Goal: Transaction & Acquisition: Purchase product/service

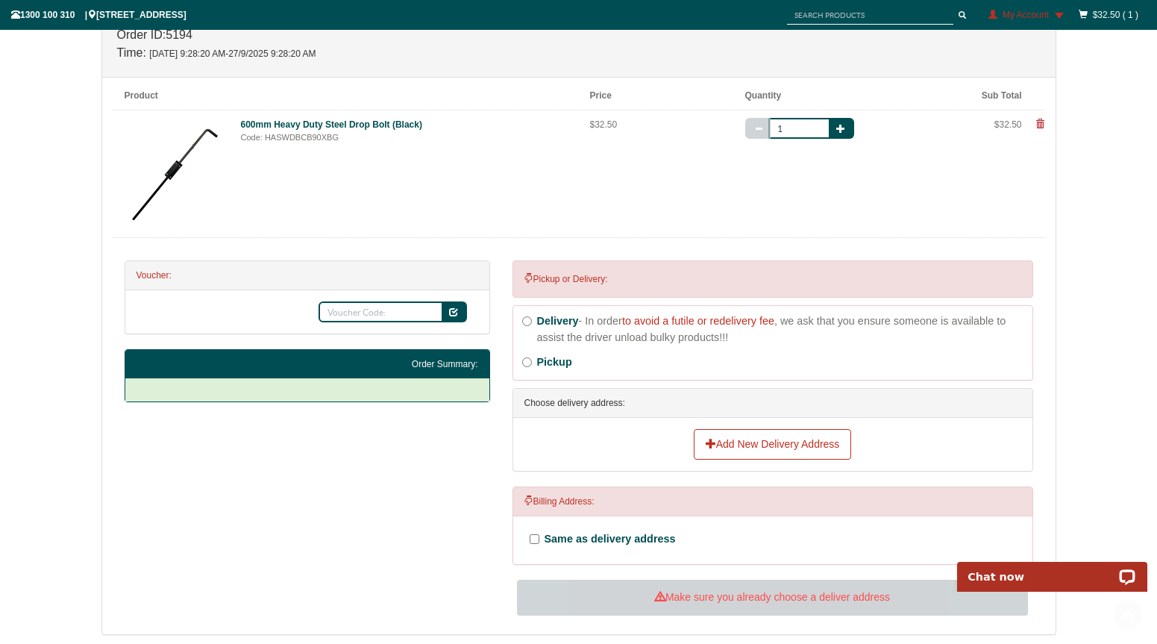
scroll to position [288, 0]
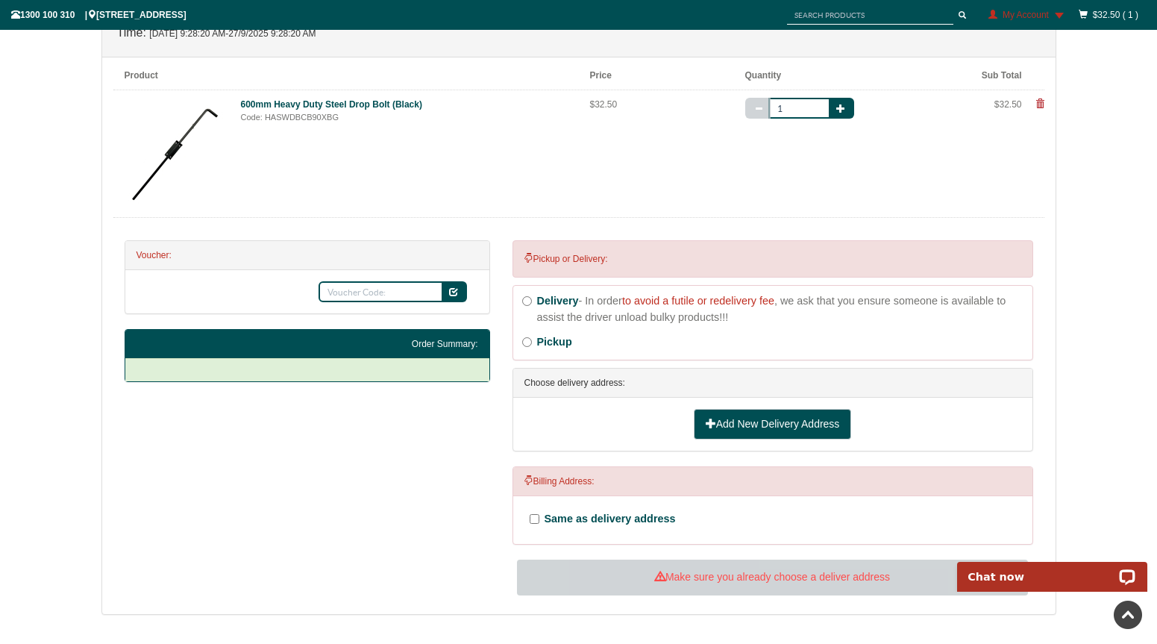
click at [750, 419] on link "Add New Delivery Address" at bounding box center [773, 424] width 158 height 31
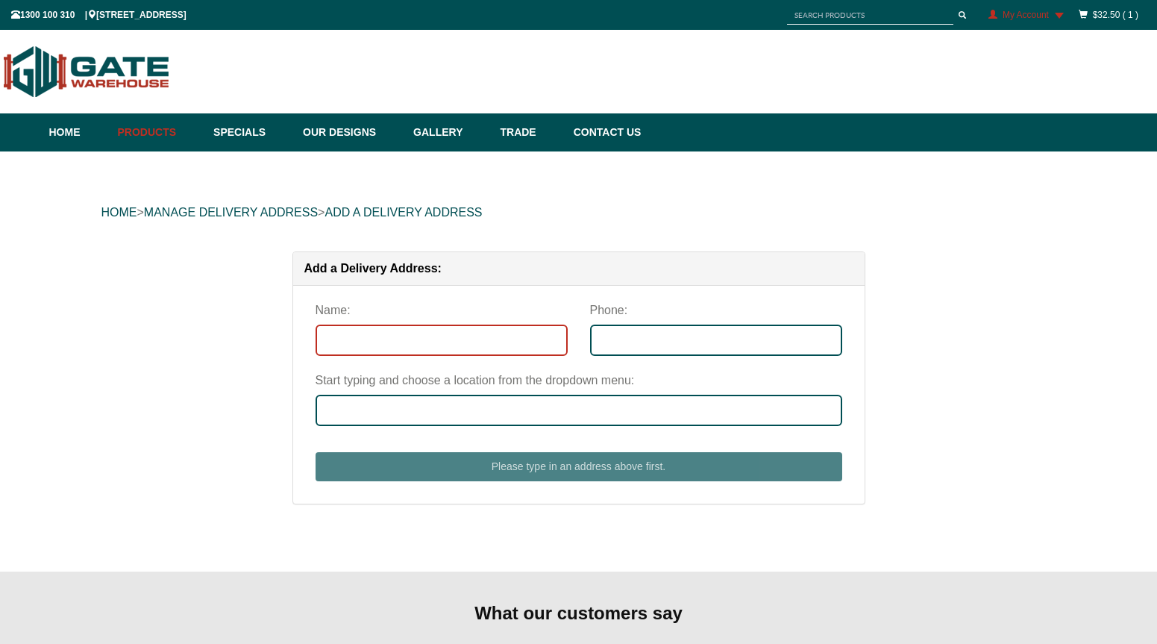
click at [468, 348] on input "Name:" at bounding box center [441, 339] width 252 height 31
click at [465, 345] on input "Name:" at bounding box center [441, 339] width 252 height 31
type input "Courtney Codringto"
click at [445, 345] on input "Courtney Codringto" at bounding box center [441, 339] width 252 height 31
click at [326, 339] on input "Courtney Codringto" at bounding box center [441, 339] width 252 height 31
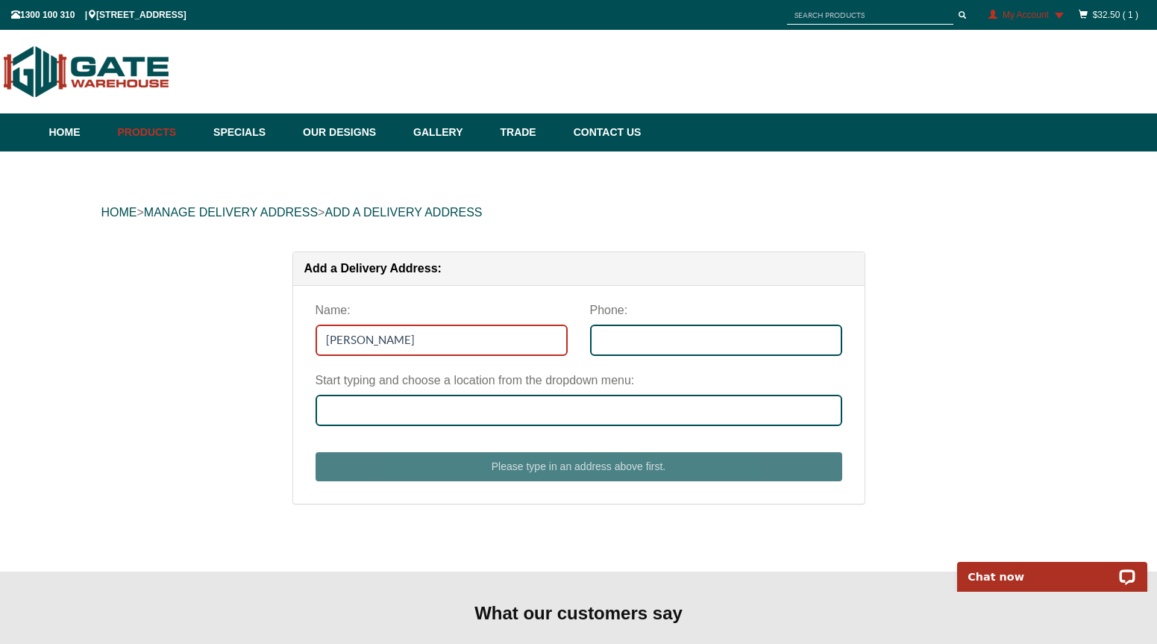
click at [441, 345] on input "Courtney Codringto" at bounding box center [441, 339] width 252 height 31
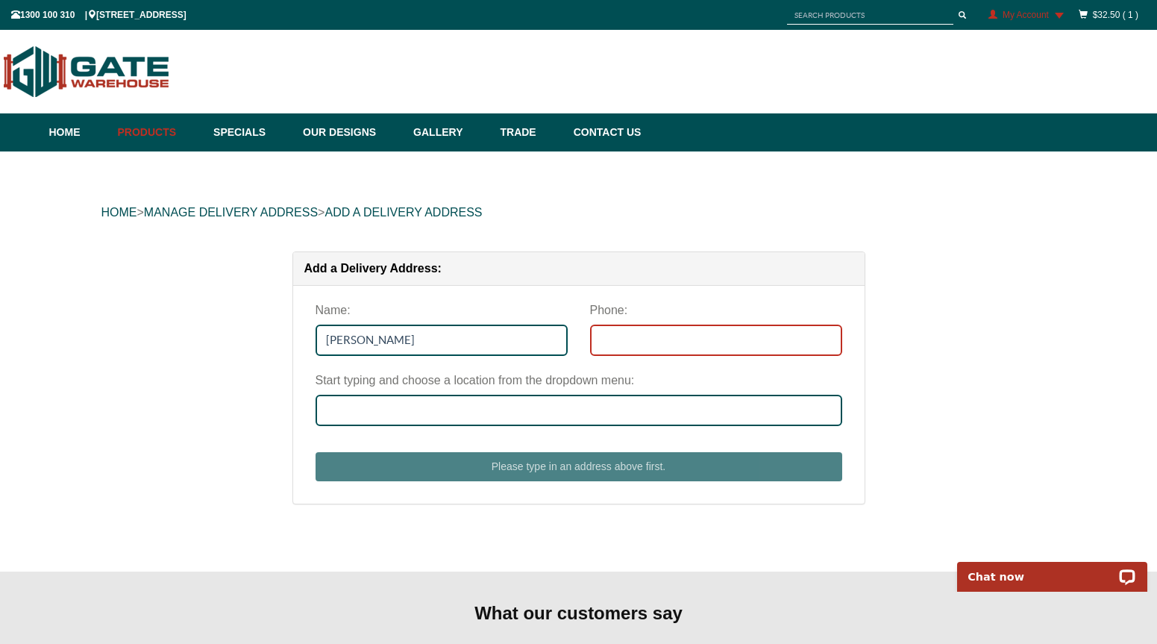
click at [714, 348] on input "Phone:" at bounding box center [716, 339] width 252 height 31
type input "0423786174"
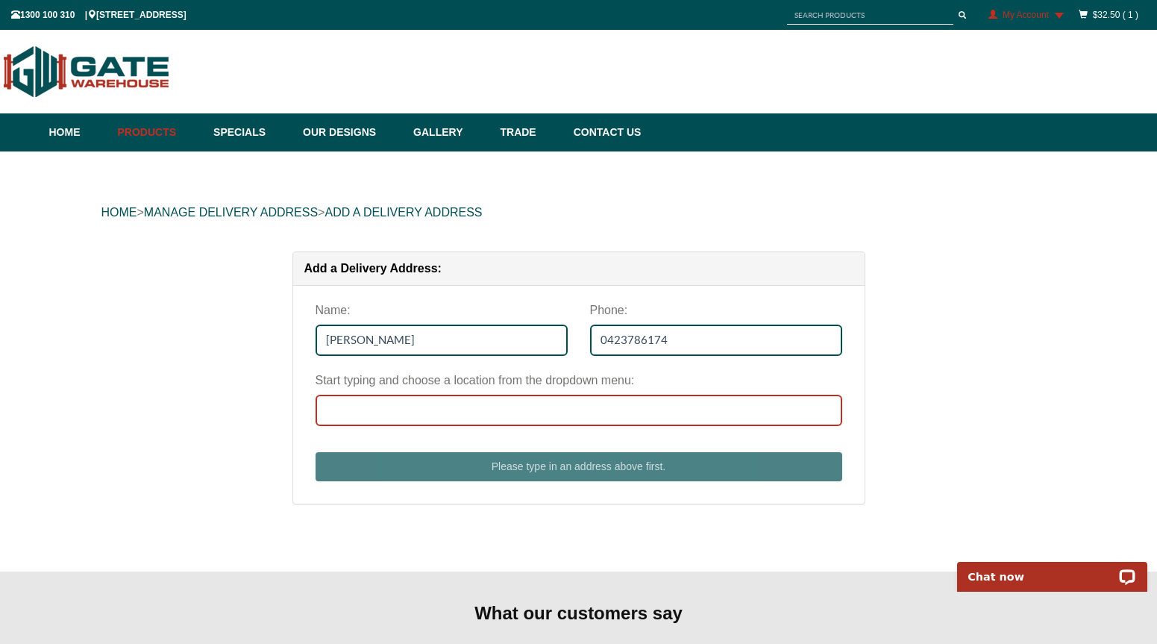
click at [632, 403] on input "Start typing and choose a location from the dropdown menu:" at bounding box center [578, 409] width 526 height 31
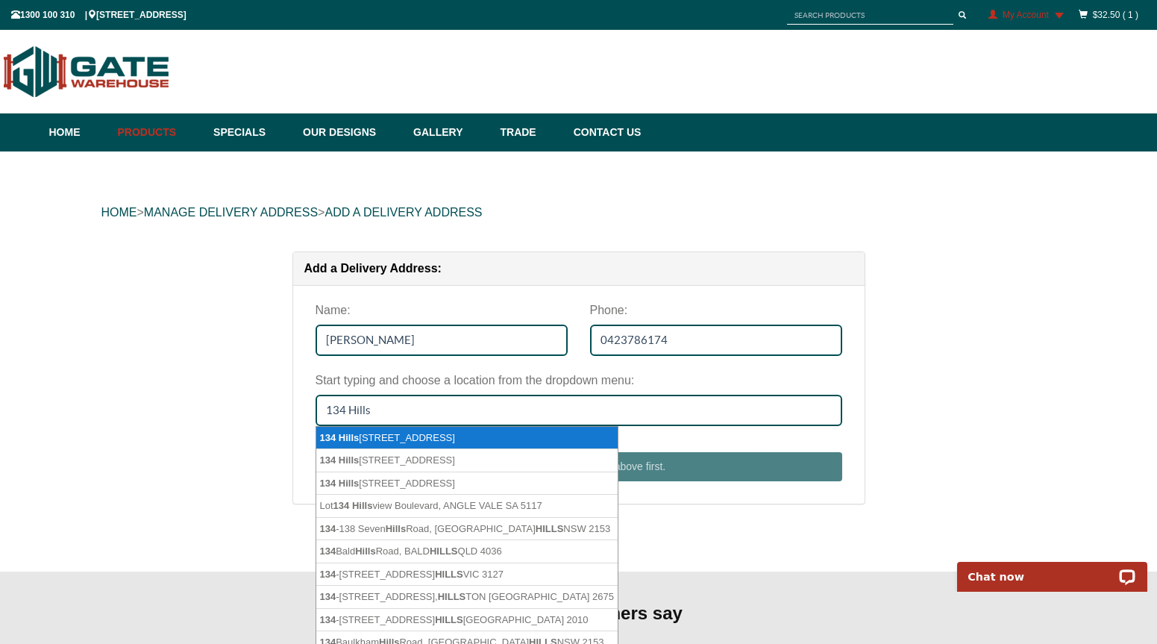
click at [343, 433] on span "Hills" at bounding box center [349, 437] width 20 height 11
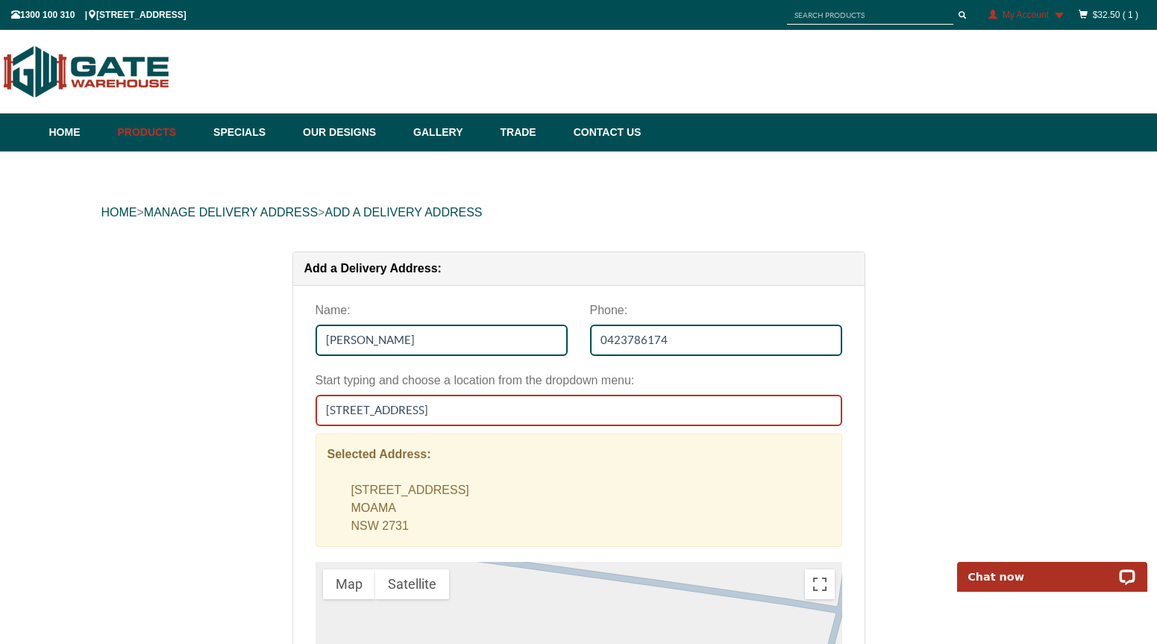
drag, startPoint x: 541, startPoint y: 419, endPoint x: 241, endPoint y: 380, distance: 302.3
click at [241, 380] on div "Add a Delivery Address: Name: Courtney Codringto Phone: 0423786174 Start typing…" at bounding box center [578, 609] width 955 height 717
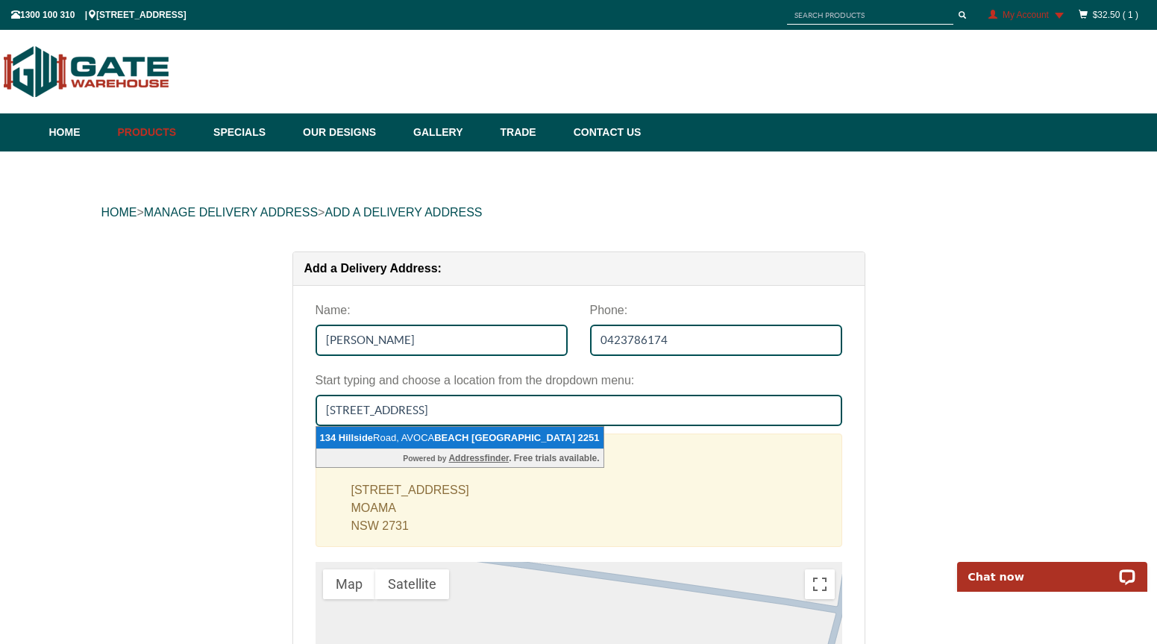
click at [578, 433] on span "2251" at bounding box center [589, 437] width 22 height 11
type input "134 Hillside Road, AVOCA BEACH NSW 2251"
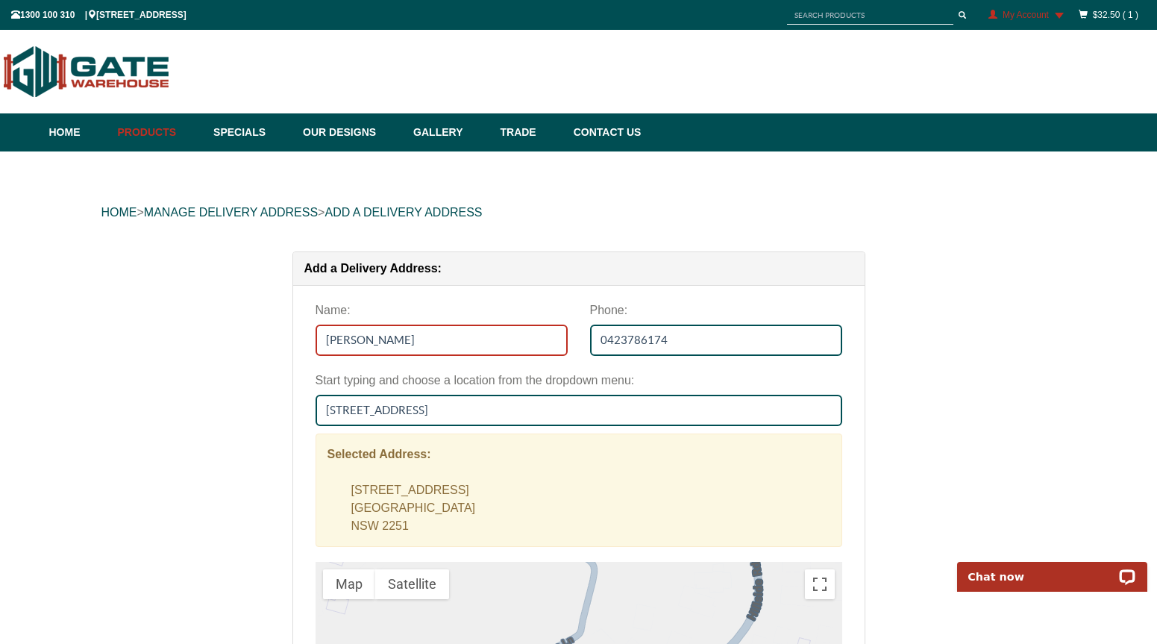
click at [376, 339] on input "Courtney Codringto" at bounding box center [441, 339] width 252 height 31
click at [482, 344] on input "C Codringto" at bounding box center [441, 339] width 252 height 31
type input "C Codrington"
click at [929, 415] on div "Add a Delivery Address: Name: C Codrington Phone: 0423786174 Start typing and c…" at bounding box center [578, 609] width 955 height 717
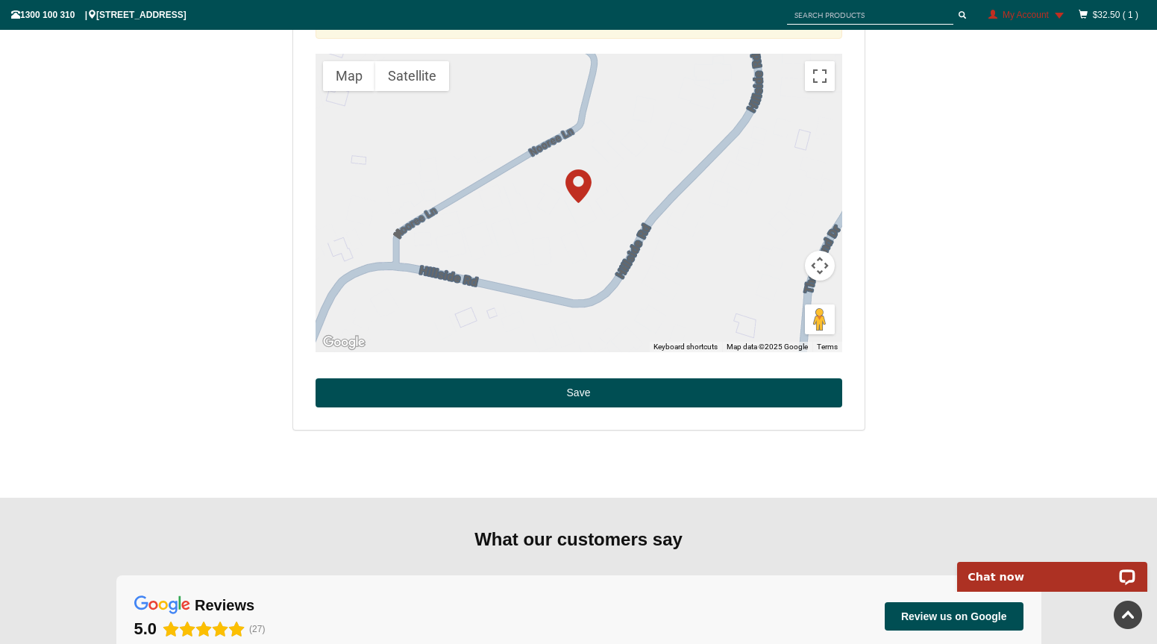
scroll to position [649, 0]
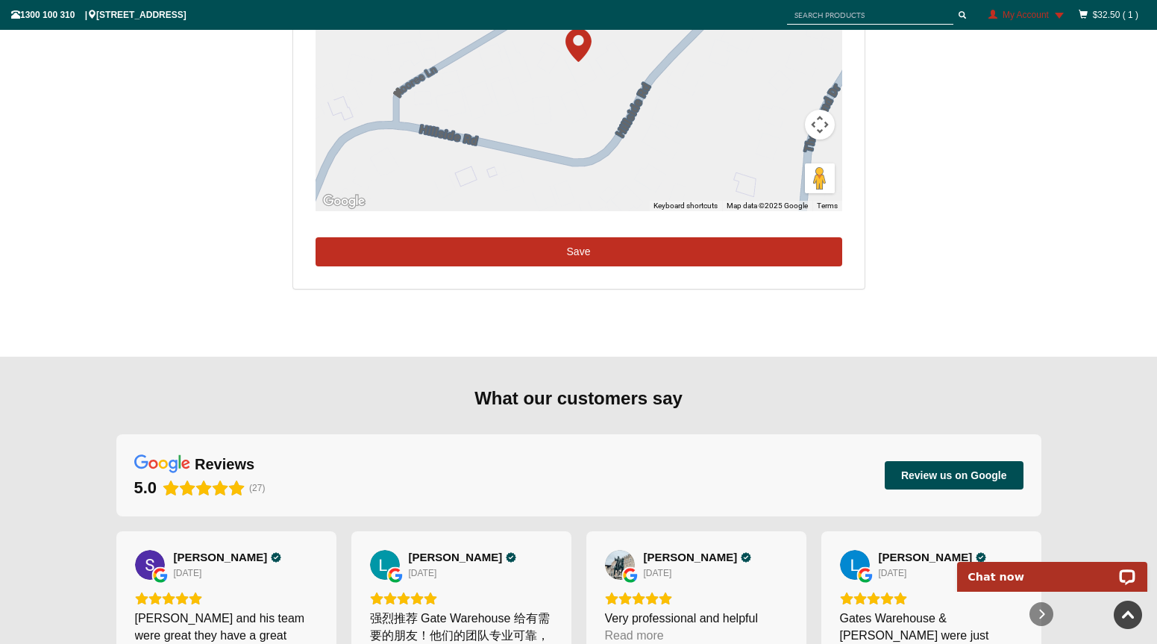
click at [569, 242] on button "Save" at bounding box center [578, 252] width 526 height 30
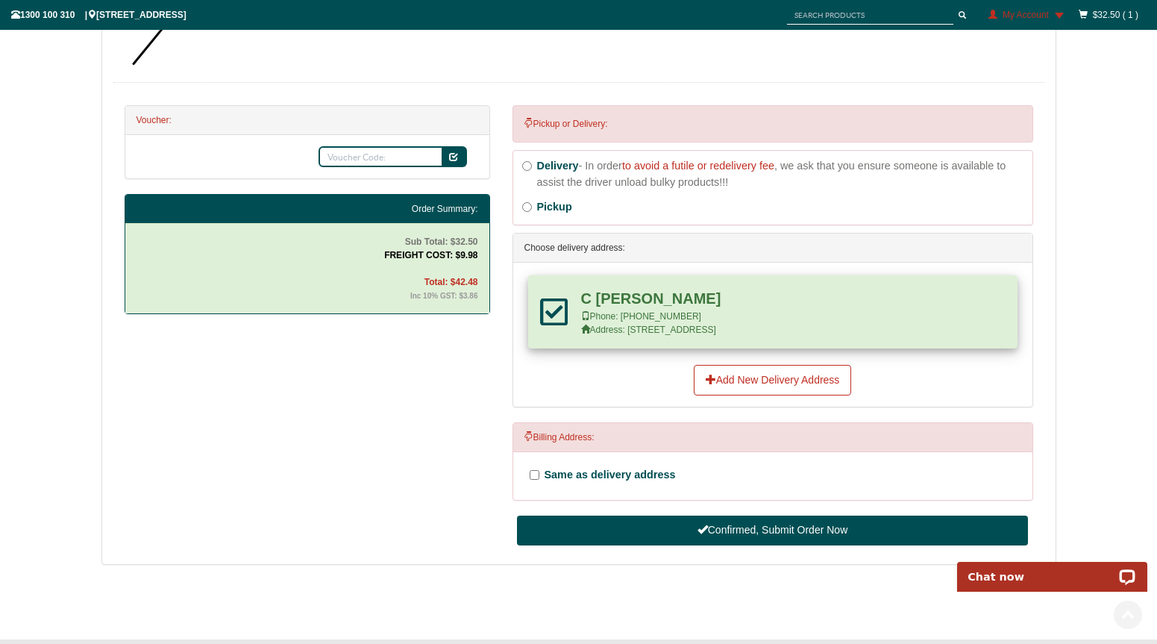
scroll to position [576, 0]
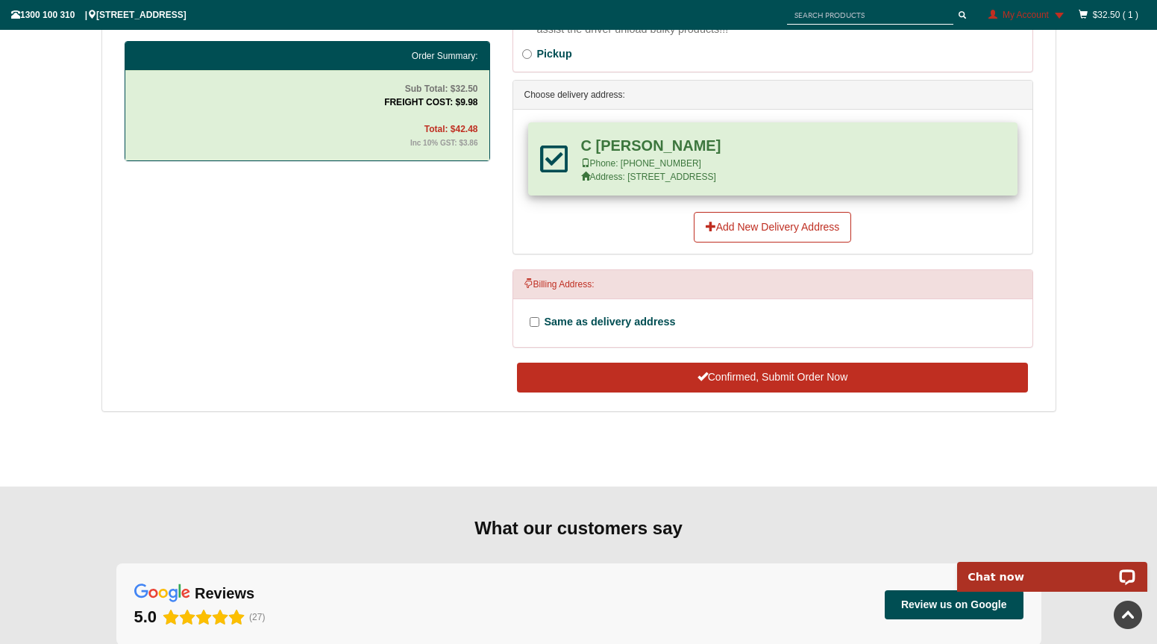
click at [760, 378] on button "Confirmed, Submit Order Now" at bounding box center [772, 377] width 510 height 30
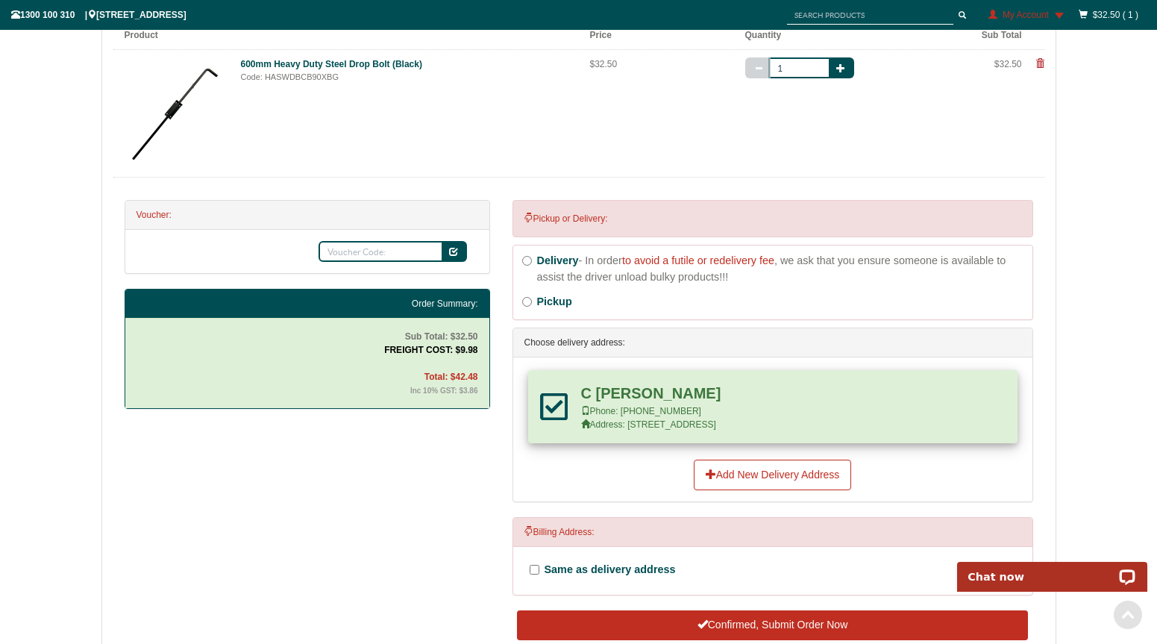
scroll to position [465, 0]
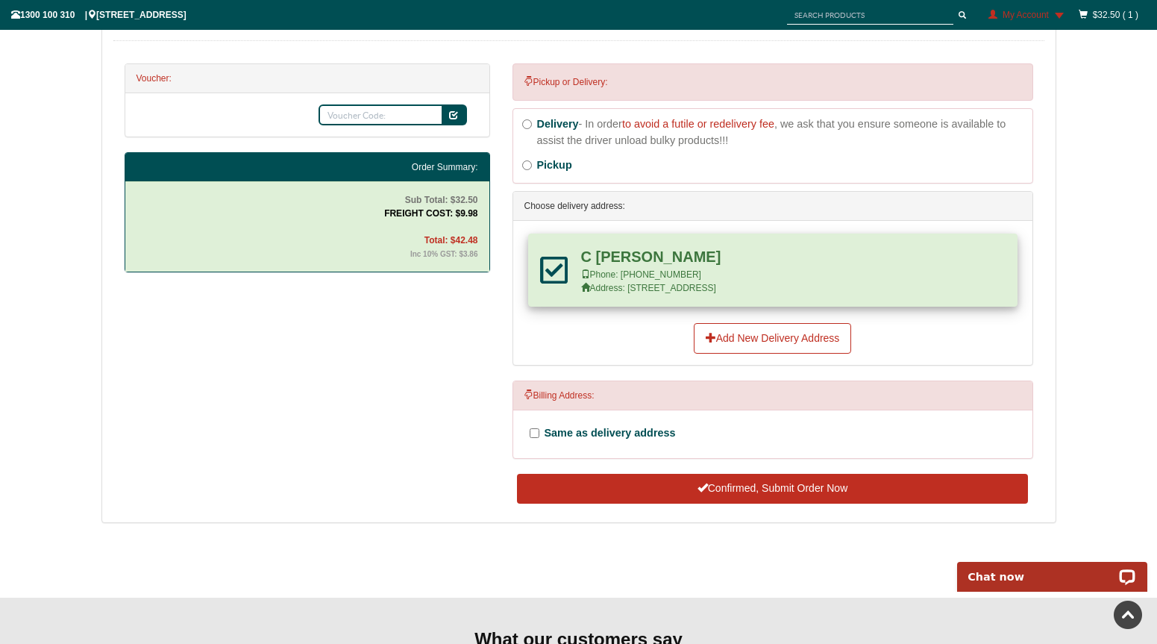
click at [764, 488] on button "Confirmed, Submit Order Now" at bounding box center [772, 489] width 510 height 30
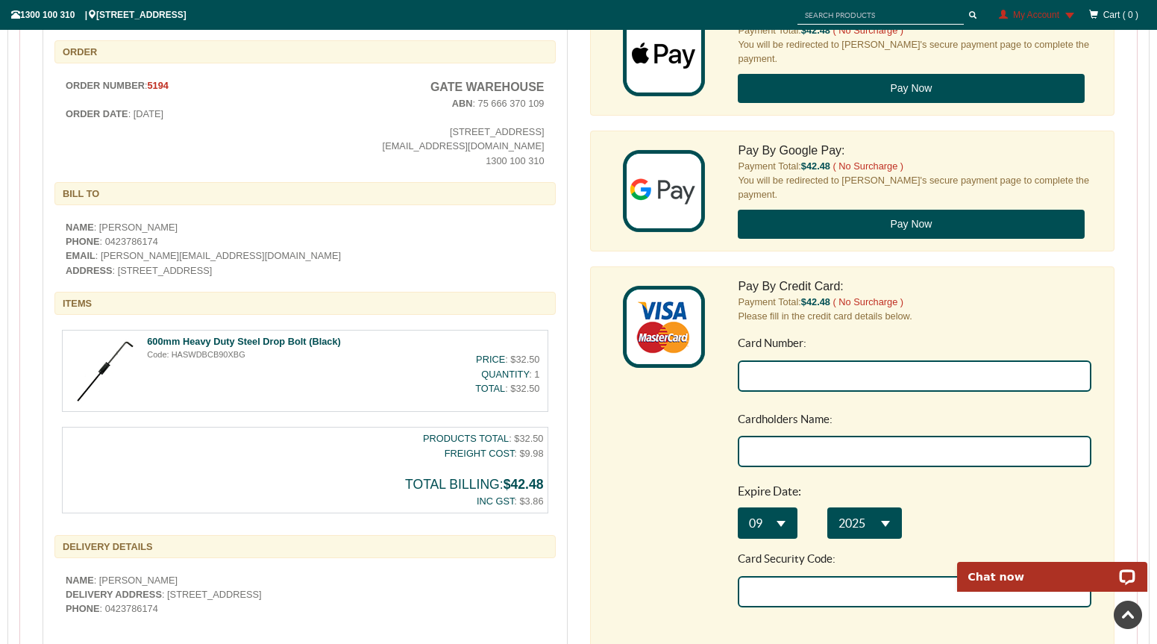
scroll to position [398, 0]
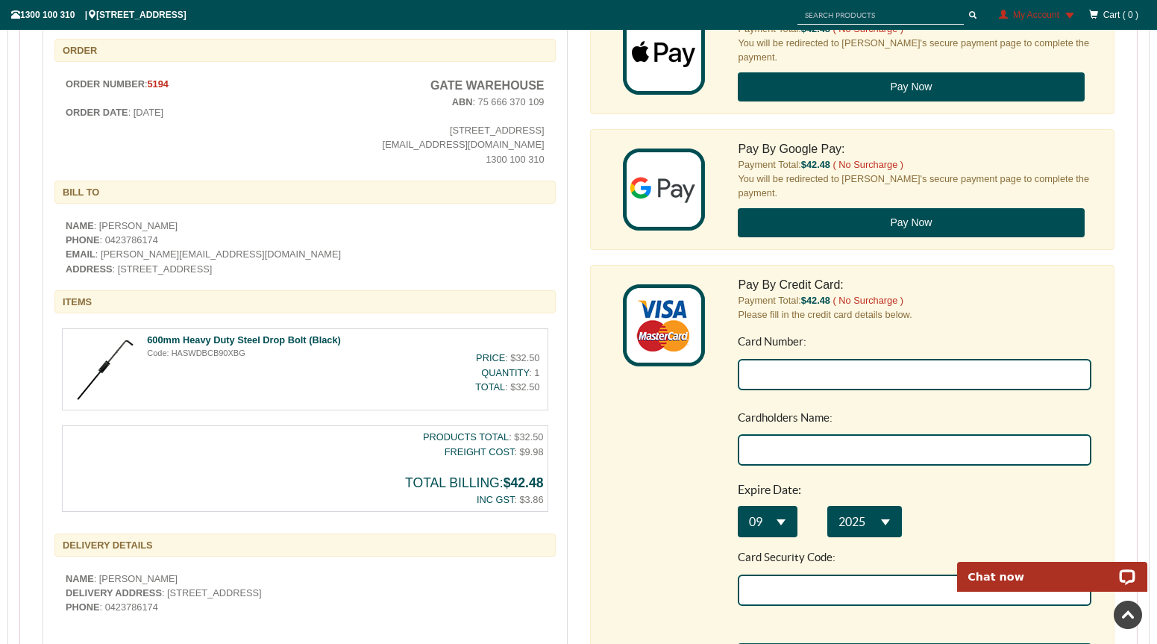
click at [808, 370] on input "Card Number:" at bounding box center [914, 374] width 353 height 31
type input "[CREDIT_CARD_NUMBER]"
type input "Courtney Codrington"
click at [699, 447] on div "Pay By Credit Card: Payment Total: $42.48 ( No Surcharge ) Please fill in the c…" at bounding box center [852, 514] width 525 height 498
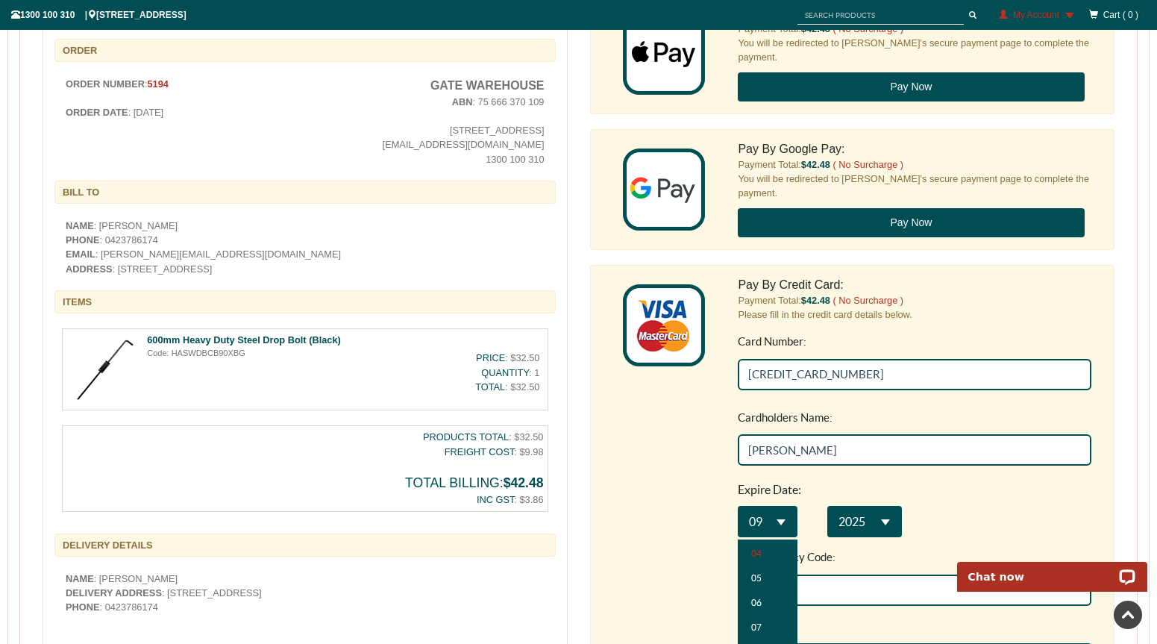
scroll to position [0, 0]
select select "**"
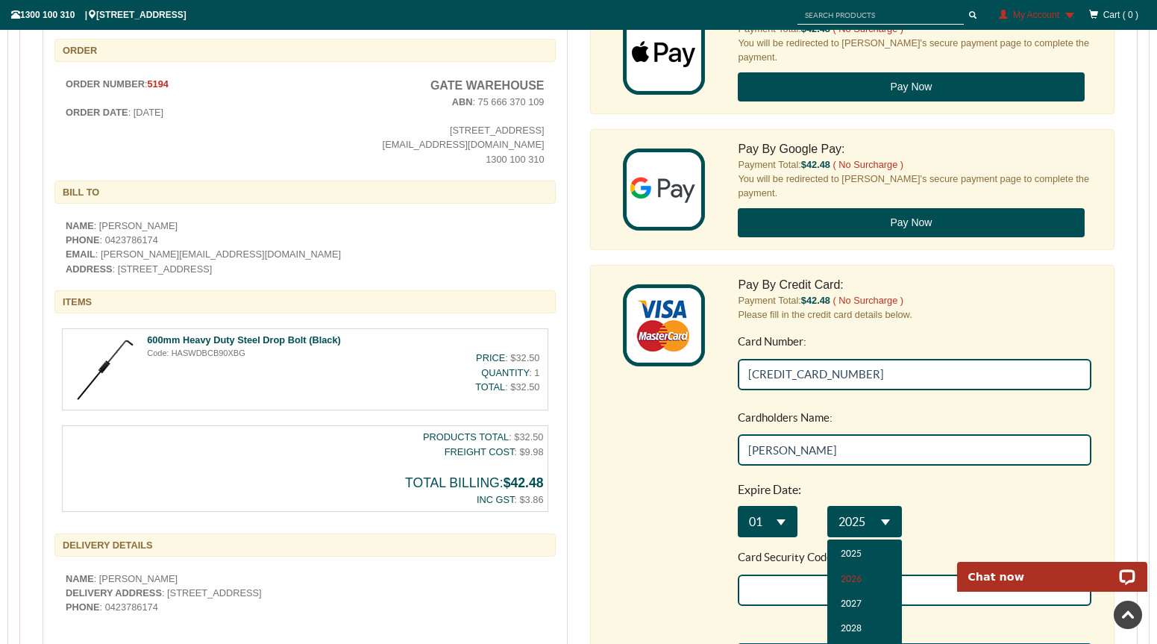
select select "**"
click at [836, 588] on input "Card Security Code:" at bounding box center [914, 589] width 353 height 31
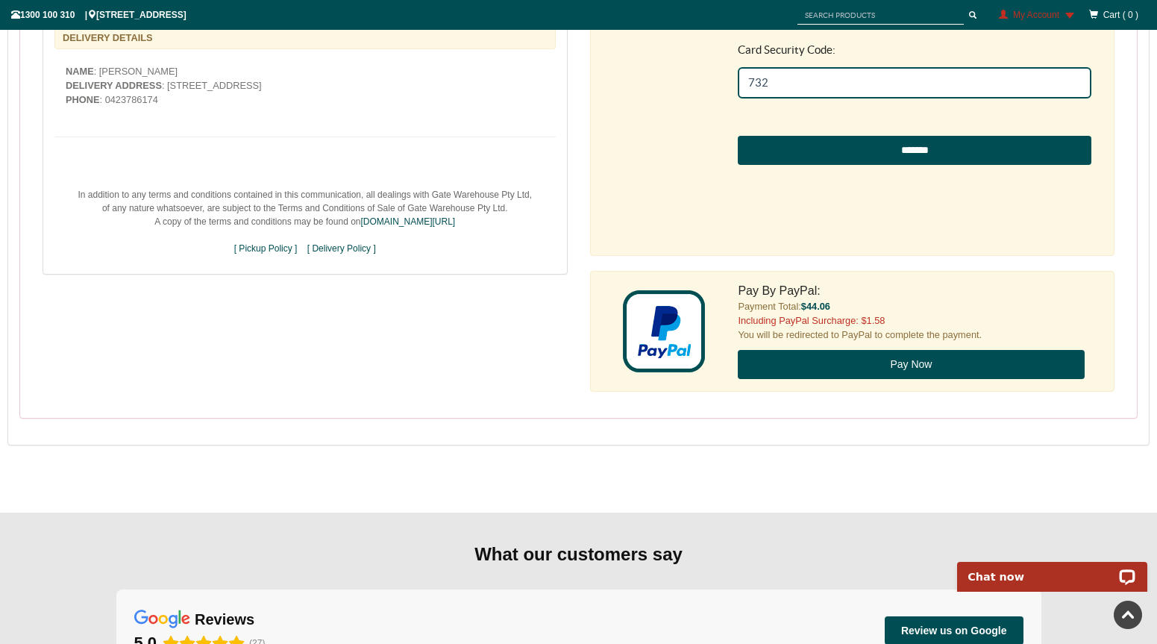
scroll to position [896, 0]
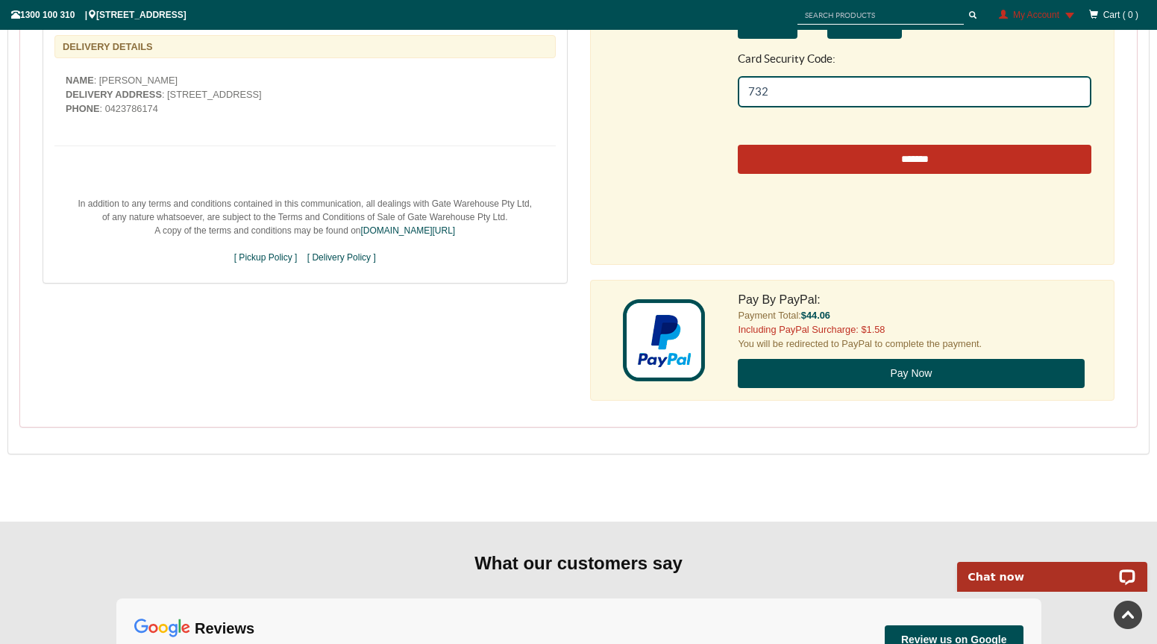
type input "732"
click at [913, 160] on input "*******" at bounding box center [914, 160] width 353 height 30
type input "**********"
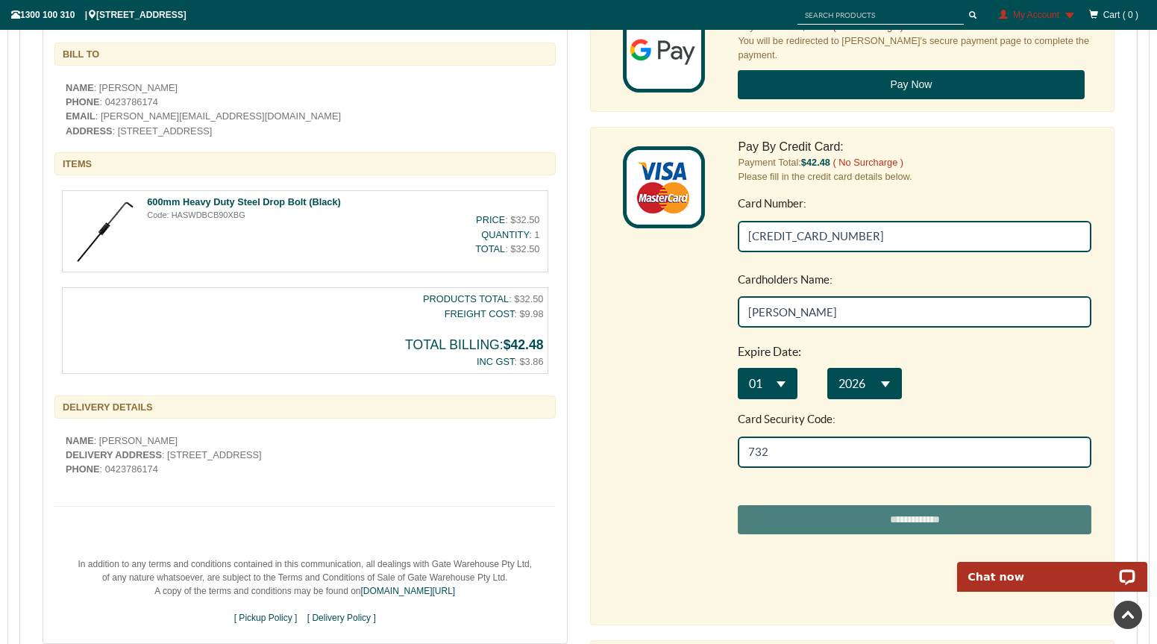
scroll to position [557, 0]
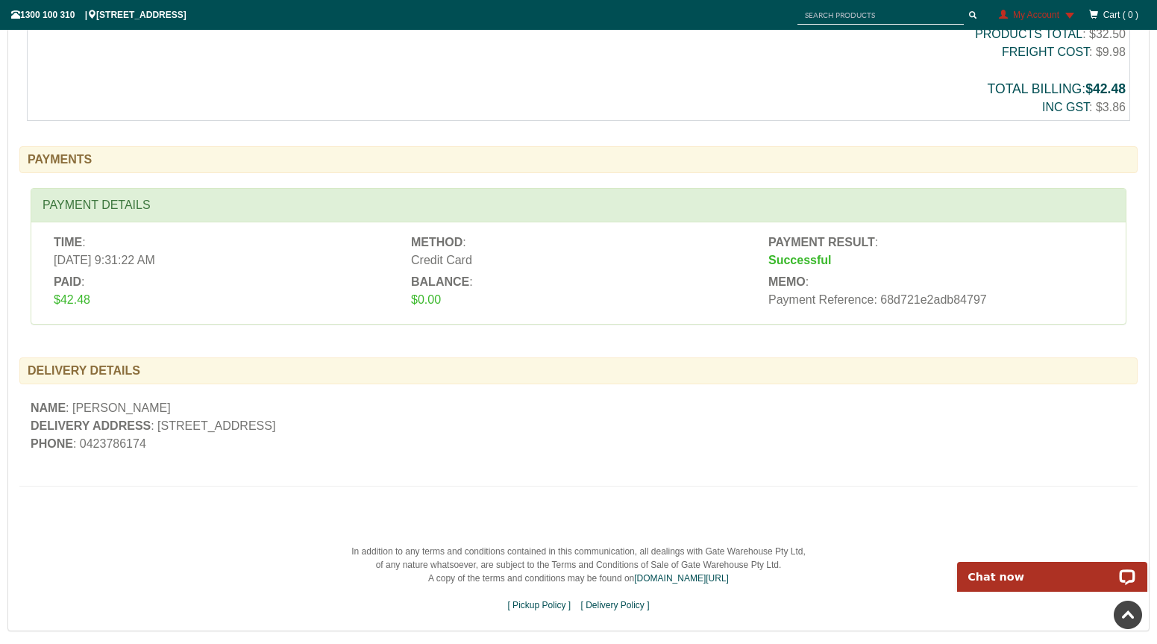
scroll to position [877, 0]
